Goal: Task Accomplishment & Management: Use online tool/utility

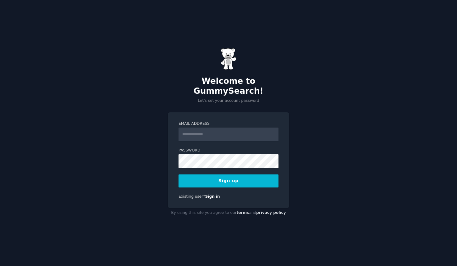
click at [251, 83] on h2 "Welcome to GummySearch!" at bounding box center [229, 86] width 122 height 20
click at [213, 134] on input "Email Address" at bounding box center [229, 135] width 100 height 14
paste input "**********"
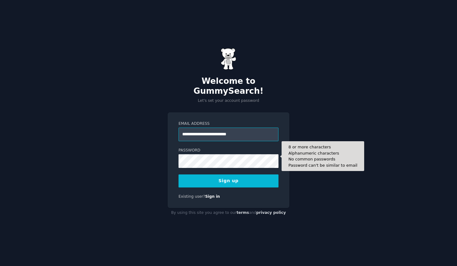
type input "**********"
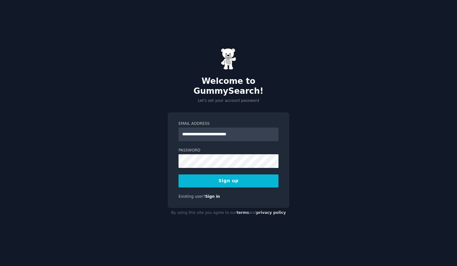
click at [241, 182] on button "Sign up" at bounding box center [229, 181] width 100 height 13
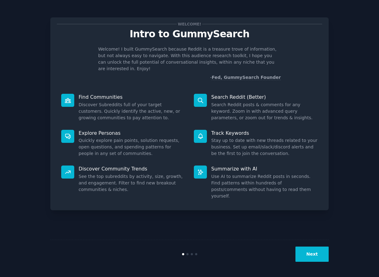
click at [321, 251] on button "Next" at bounding box center [311, 254] width 33 height 15
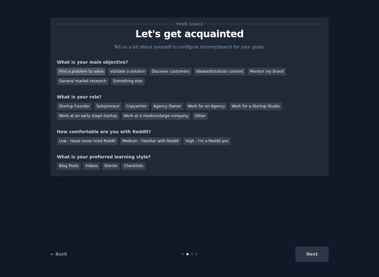
click at [98, 70] on div "Find a problem to solve" at bounding box center [81, 72] width 49 height 8
click at [85, 106] on div "Startup Founder" at bounding box center [74, 106] width 35 height 8
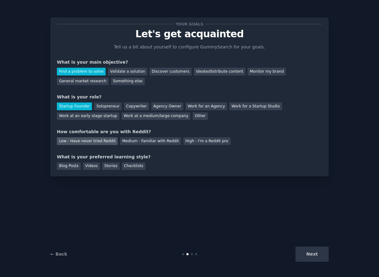
click at [95, 143] on div "Low - Have never tried Reddit" at bounding box center [87, 141] width 61 height 8
click at [132, 165] on div "Checklists" at bounding box center [134, 166] width 24 height 8
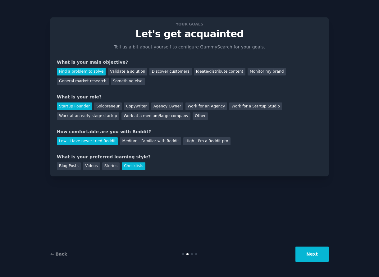
click at [315, 256] on button "Next" at bounding box center [311, 254] width 33 height 15
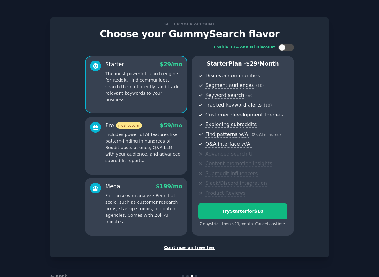
scroll to position [17, 0]
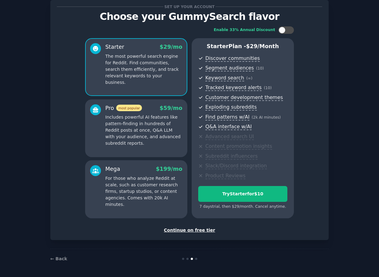
click at [198, 231] on div "Continue on free tier" at bounding box center [189, 230] width 265 height 7
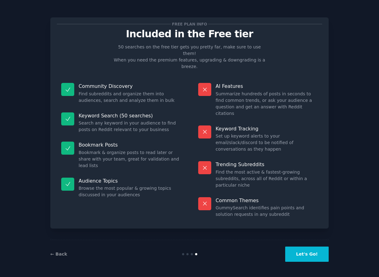
click at [307, 255] on button "Let's Go!" at bounding box center [306, 254] width 43 height 15
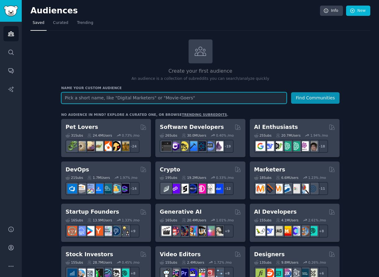
click at [165, 100] on input "text" at bounding box center [173, 97] width 225 height 11
type input "database schema"
click at [291, 92] on button "Find Communities" at bounding box center [315, 97] width 48 height 11
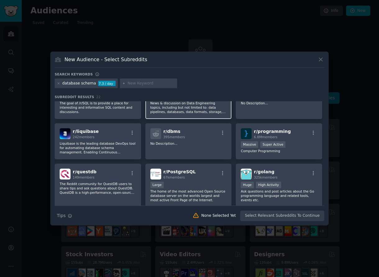
scroll to position [27, 0]
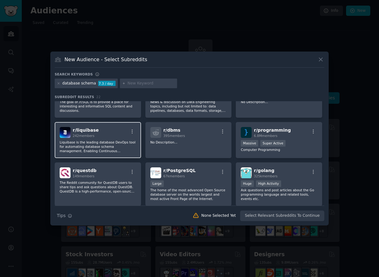
click at [114, 146] on p "Liquibase is the leading database DevOps tool for automating database schema ma…" at bounding box center [98, 146] width 76 height 13
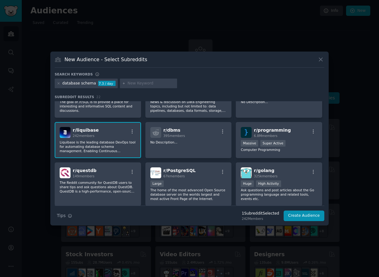
click at [105, 143] on p "Liquibase is the leading database DevOps tool for automating database schema ma…" at bounding box center [98, 146] width 76 height 13
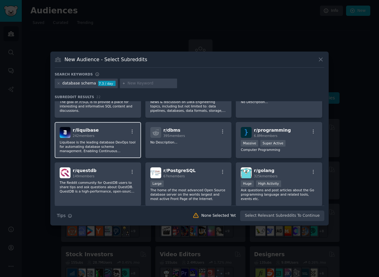
click at [94, 138] on div "r/ liquibase 242 members Liquibase is the leading database DevOps tool for auto…" at bounding box center [98, 140] width 86 height 36
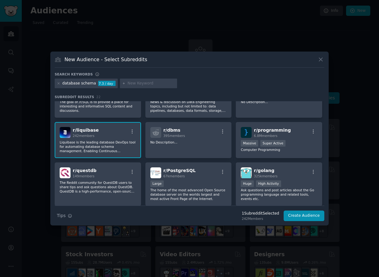
click at [94, 138] on div "r/ liquibase 242 members Liquibase is the leading database DevOps tool for auto…" at bounding box center [98, 140] width 86 height 36
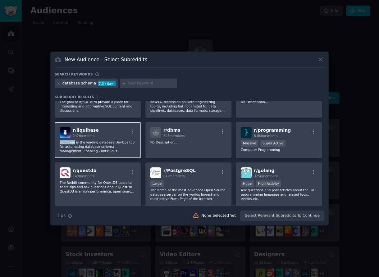
click at [97, 153] on div "r/ liquibase 242 members Liquibase is the leading database DevOps tool for auto…" at bounding box center [98, 140] width 86 height 36
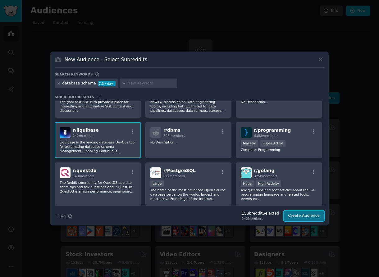
click at [303, 216] on button "Create Audience" at bounding box center [303, 216] width 41 height 11
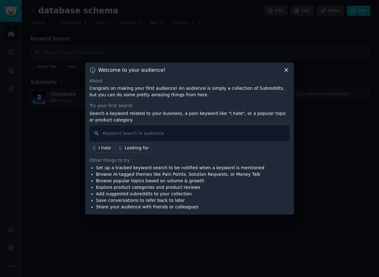
click at [124, 104] on div "Try your first search" at bounding box center [189, 105] width 200 height 7
click at [147, 140] on input "text" at bounding box center [189, 133] width 200 height 16
click at [288, 71] on icon at bounding box center [285, 69] width 3 height 3
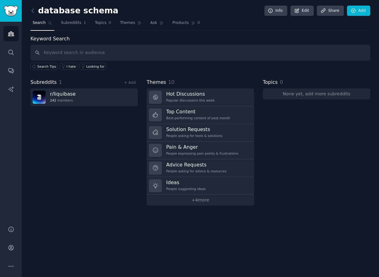
click at [97, 126] on div "Subreddits 1 + Add r/ liquibase 242 members" at bounding box center [83, 142] width 107 height 127
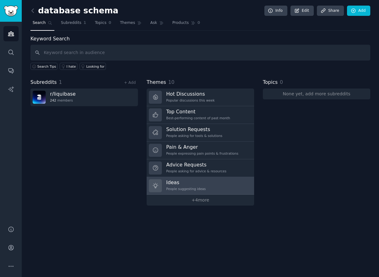
click at [200, 181] on h3 "Ideas" at bounding box center [185, 182] width 39 height 7
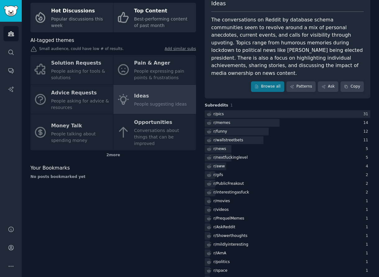
scroll to position [59, 0]
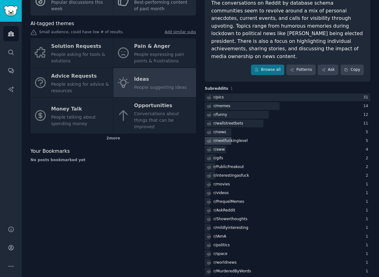
click at [236, 138] on div "r/ nextfuckinglevel" at bounding box center [230, 141] width 34 height 6
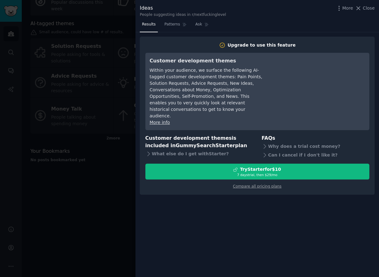
click at [96, 119] on div at bounding box center [189, 138] width 379 height 277
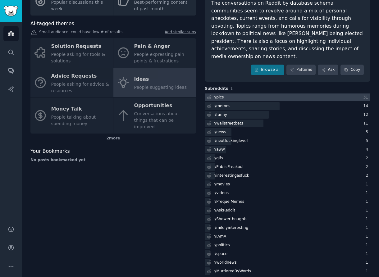
click at [235, 93] on div at bounding box center [287, 97] width 165 height 8
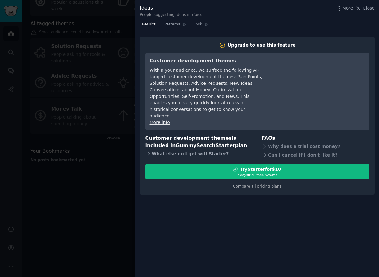
click at [189, 150] on div "What else do I get with Starter ?" at bounding box center [199, 154] width 108 height 9
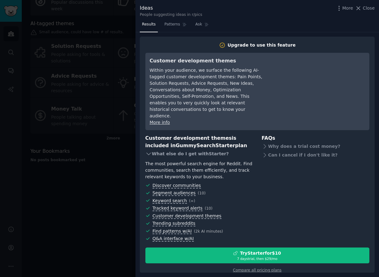
click at [189, 150] on div "What else do I get with Starter ?" at bounding box center [199, 154] width 108 height 9
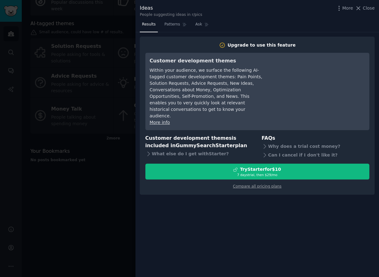
click at [125, 80] on div at bounding box center [189, 138] width 379 height 277
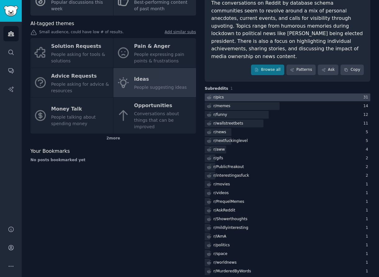
click at [222, 93] on div "r/ pics" at bounding box center [215, 97] width 20 height 8
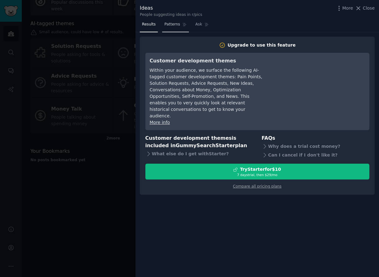
click at [176, 21] on link "Patterns" at bounding box center [175, 26] width 26 height 13
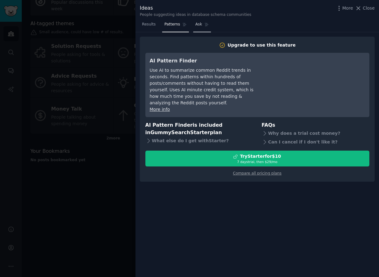
click at [195, 23] on span "Ask" at bounding box center [198, 25] width 7 height 6
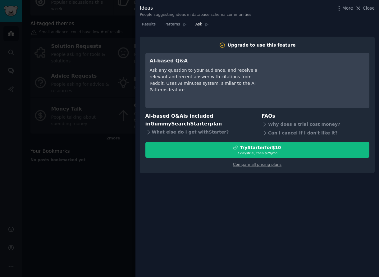
click at [130, 73] on div at bounding box center [189, 138] width 379 height 277
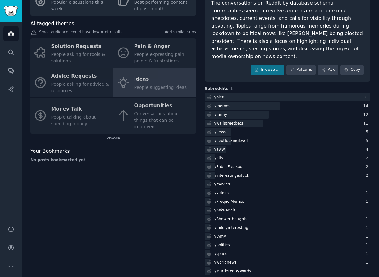
click at [160, 55] on div "Solution Requests People asking for tools & solutions Pain & Anger People expre…" at bounding box center [112, 85] width 165 height 95
click at [129, 43] on div "Solution Requests People asking for tools & solutions Pain & Anger People expre…" at bounding box center [112, 85] width 165 height 95
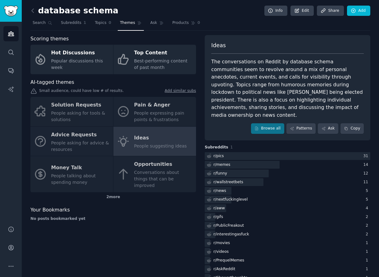
click at [145, 113] on div "Solution Requests People asking for tools & solutions Pain & Anger People expre…" at bounding box center [112, 144] width 165 height 95
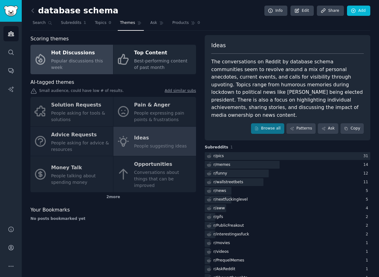
click at [63, 62] on span "Popular discussions this week" at bounding box center [77, 63] width 52 height 11
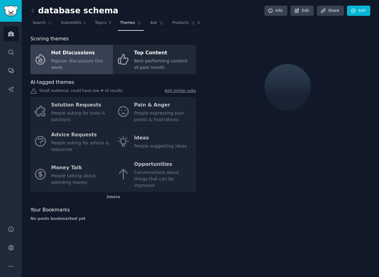
click at [160, 115] on div "Solution Requests People asking for tools & solutions Pain & Anger People expre…" at bounding box center [112, 144] width 165 height 95
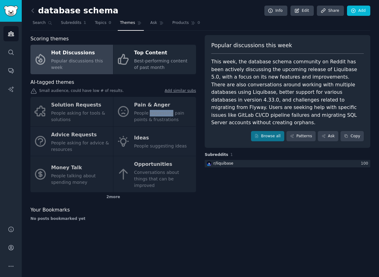
click at [141, 139] on div "Solution Requests People asking for tools & solutions Pain & Anger People expre…" at bounding box center [112, 144] width 165 height 95
click at [259, 132] on link "Browse all" at bounding box center [267, 136] width 33 height 11
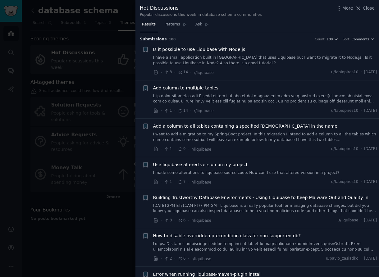
click at [105, 103] on div at bounding box center [189, 138] width 379 height 277
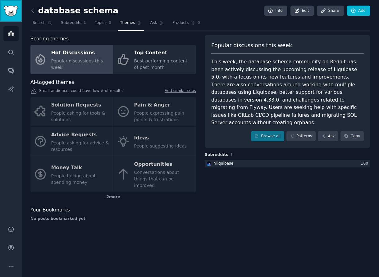
click at [11, 13] on img "Sidebar" at bounding box center [11, 11] width 14 height 11
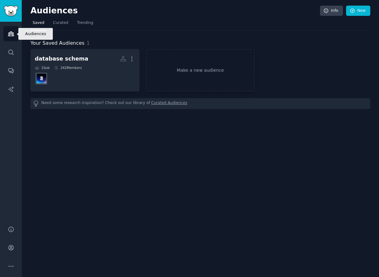
click at [12, 39] on link "Audiences" at bounding box center [10, 33] width 15 height 15
click at [218, 71] on link "Make a new audience" at bounding box center [200, 70] width 109 height 43
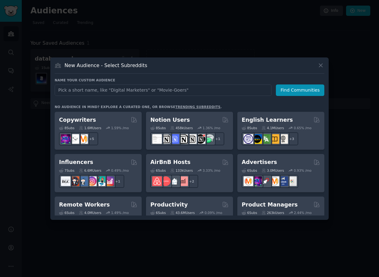
scroll to position [392, 0]
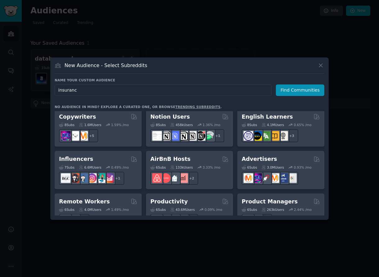
type input "insurance"
click button "Find Communities" at bounding box center [300, 89] width 48 height 11
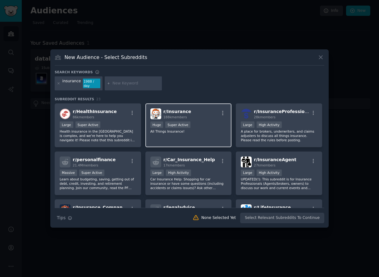
click at [205, 107] on div "r/ Insurance 188k members Huge Super Active All Things Insurance!" at bounding box center [188, 125] width 86 height 44
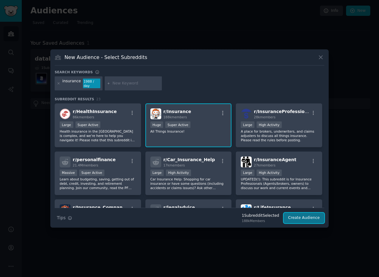
click at [306, 220] on button "Create Audience" at bounding box center [303, 218] width 41 height 11
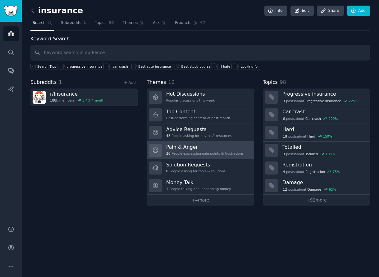
click at [233, 147] on h3 "Pain & Anger" at bounding box center [204, 147] width 77 height 7
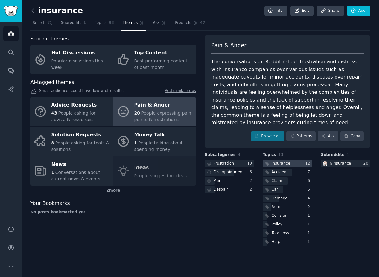
click at [279, 164] on div "Insurance" at bounding box center [280, 164] width 19 height 6
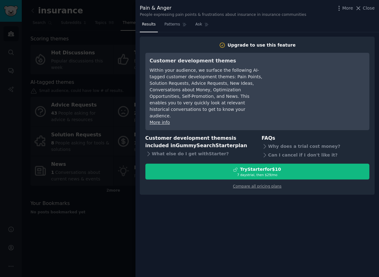
click at [78, 178] on div at bounding box center [189, 138] width 379 height 277
